Goal: Transaction & Acquisition: Purchase product/service

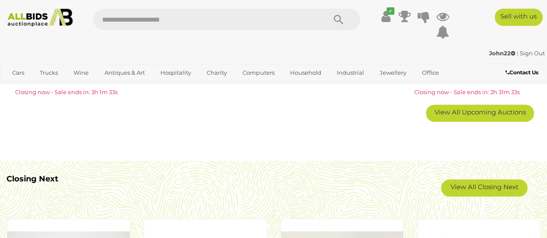
scroll to position [587, 0]
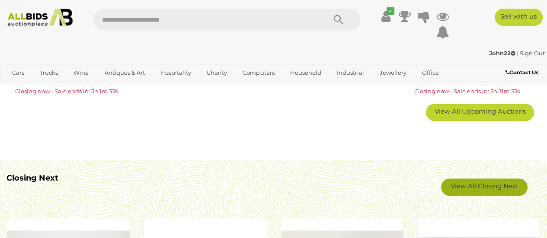
click at [501, 187] on link "View All Closing Next" at bounding box center [484, 187] width 87 height 17
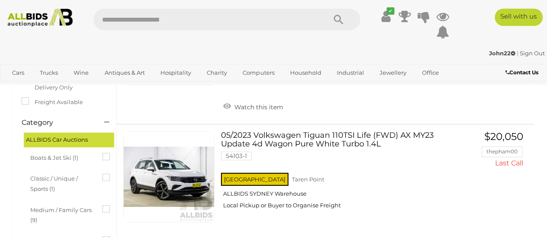
scroll to position [148, 0]
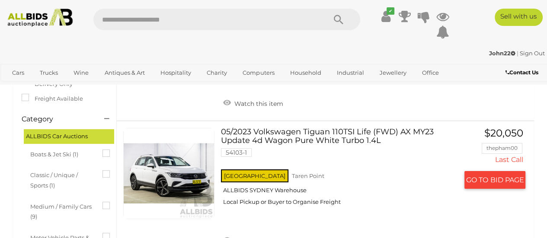
click at [266, 128] on link "05/2023 Volkswagen Tiguan 110TSI Life (FWD) AX MY23 Update 4d Wagon Pure White …" at bounding box center [343, 170] width 231 height 84
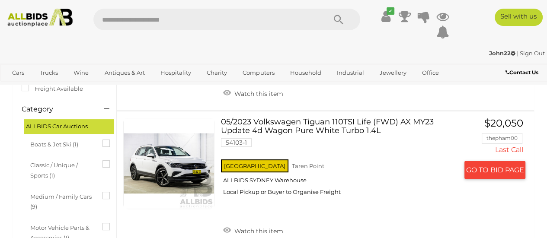
scroll to position [148, 0]
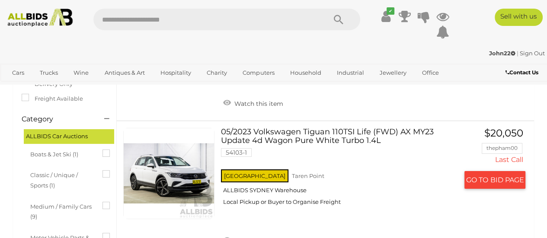
click at [256, 144] on link "05/2023 Volkswagen Tiguan 110TSI Life (FWD) AX MY23 Update 4d Wagon Pure White …" at bounding box center [343, 170] width 231 height 84
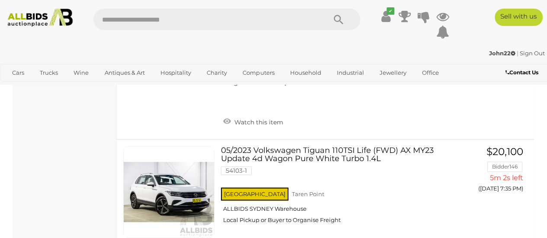
scroll to position [869, 0]
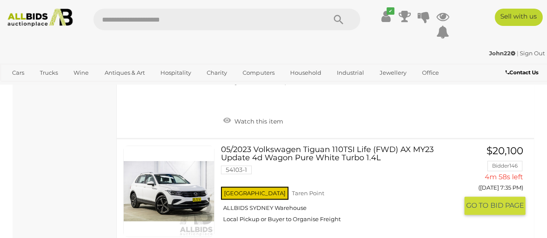
click at [228, 146] on link "05/2023 Volkswagen Tiguan 110TSI Life (FWD) AX MY23 Update 4d Wagon Pure White …" at bounding box center [343, 188] width 231 height 84
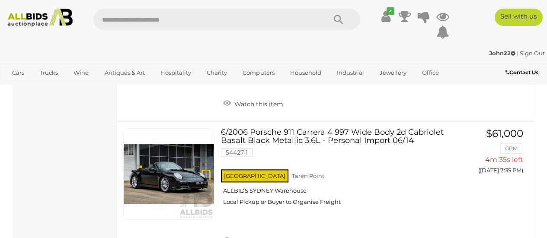
scroll to position [724, 0]
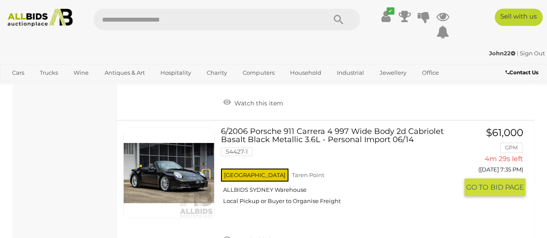
click at [171, 134] on link at bounding box center [168, 173] width 91 height 91
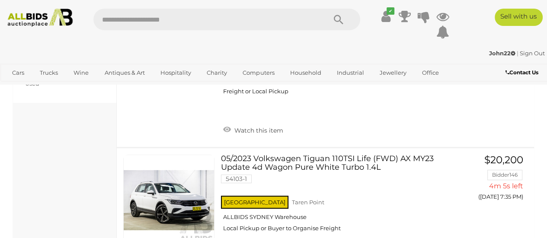
scroll to position [430, 0]
click at [296, 155] on link "05/2023 Volkswagen Tiguan 110TSI Life (FWD) AX MY23 Update 4d Wagon Pure White …" at bounding box center [343, 197] width 231 height 84
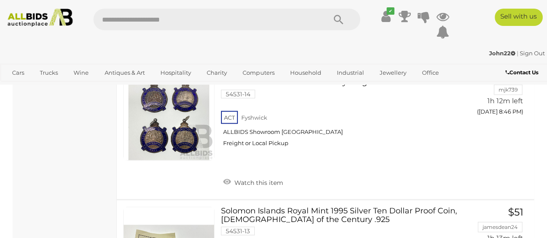
scroll to position [12713, 0]
